Goal: Information Seeking & Learning: Learn about a topic

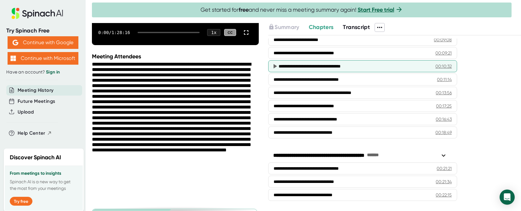
scroll to position [252, 0]
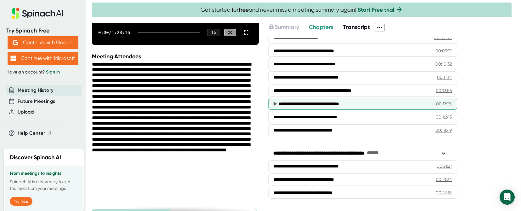
click at [340, 104] on div "**********" at bounding box center [353, 103] width 148 height 6
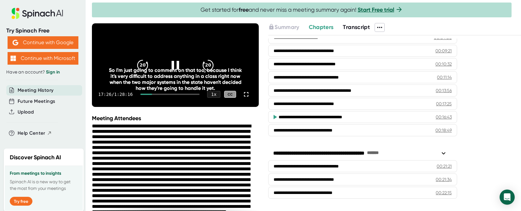
scroll to position [31, 0]
